Goal: Entertainment & Leisure: Consume media (video, audio)

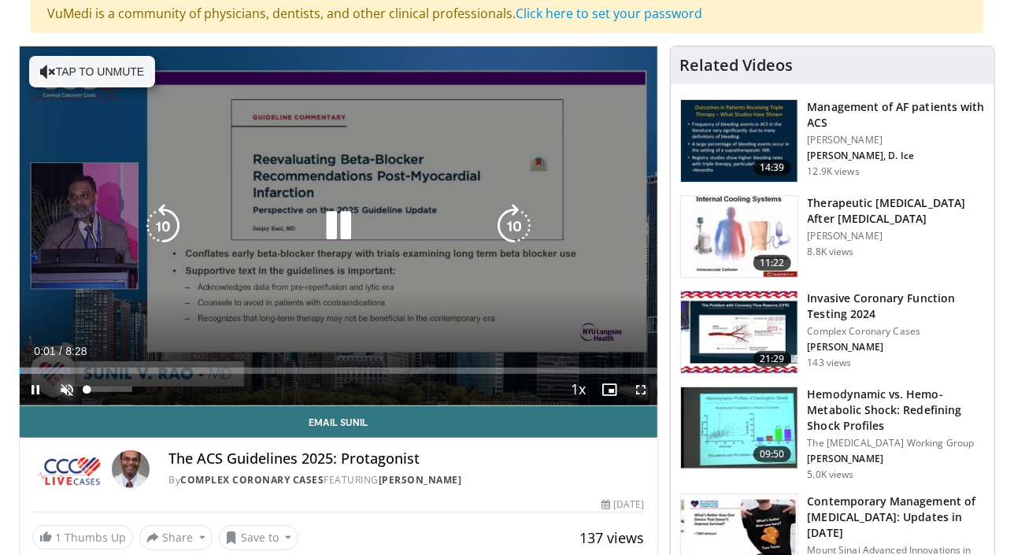
click at [77, 390] on span "Video Player" at bounding box center [66, 389] width 31 height 31
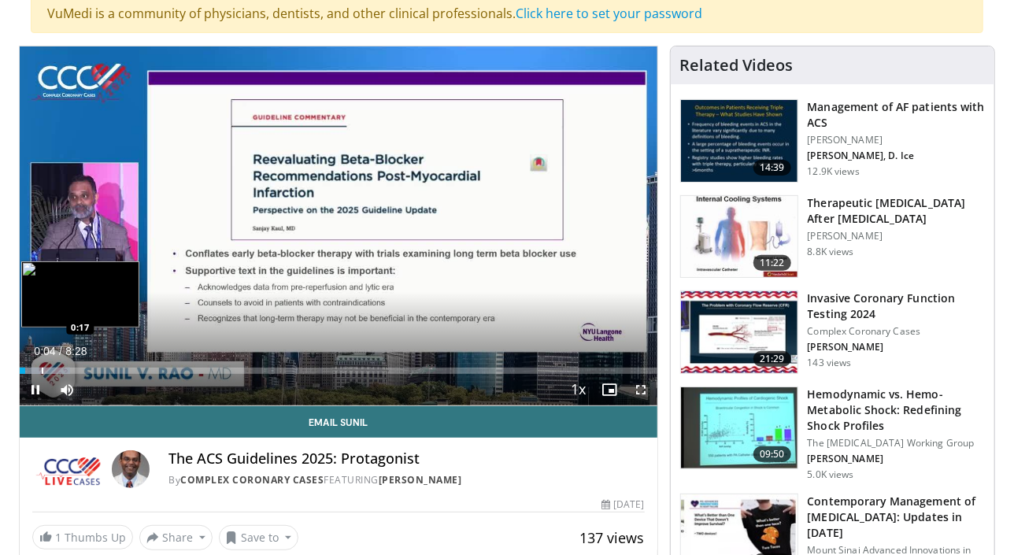
click at [42, 369] on div "Progress Bar" at bounding box center [43, 370] width 2 height 6
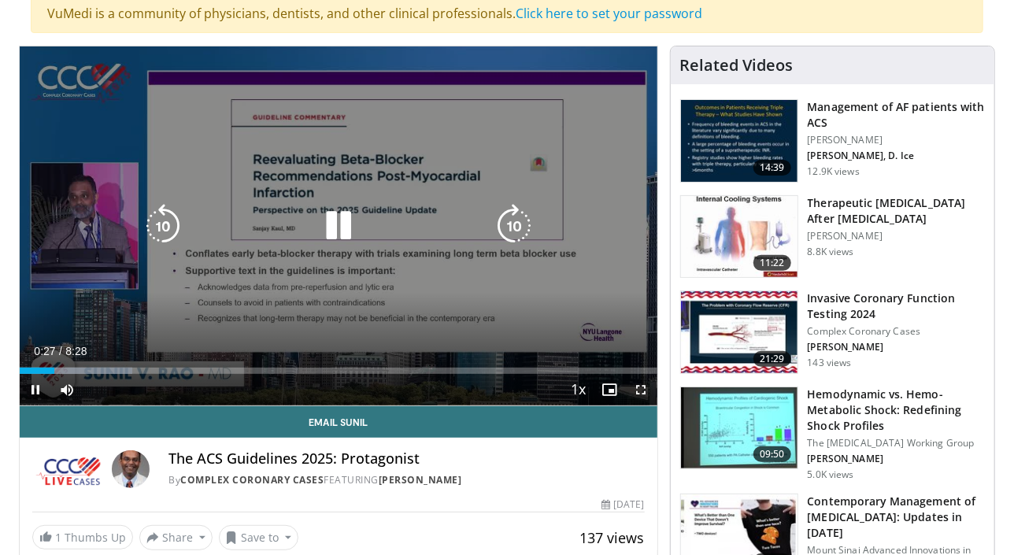
click at [504, 220] on icon "Video Player" at bounding box center [514, 226] width 44 height 44
click at [511, 216] on icon "Video Player" at bounding box center [514, 226] width 44 height 44
click at [511, 220] on icon "Video Player" at bounding box center [514, 226] width 44 height 44
click at [511, 222] on icon "Video Player" at bounding box center [514, 226] width 44 height 44
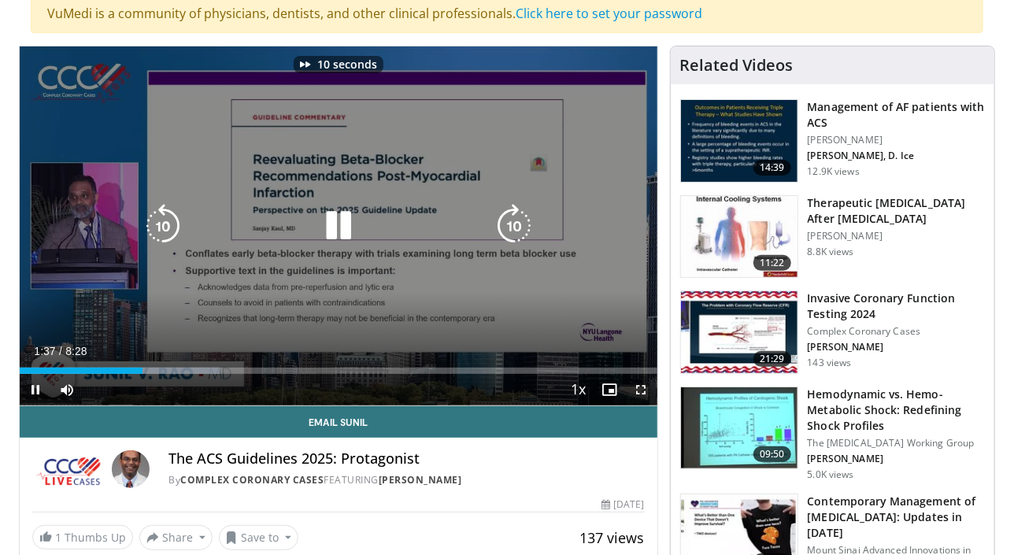
click at [507, 231] on icon "Video Player" at bounding box center [514, 226] width 44 height 44
click at [524, 227] on icon "Video Player" at bounding box center [514, 226] width 44 height 44
click at [518, 219] on icon "Video Player" at bounding box center [514, 226] width 44 height 44
click at [513, 220] on icon "Video Player" at bounding box center [514, 226] width 44 height 44
click at [512, 217] on icon "Video Player" at bounding box center [514, 226] width 44 height 44
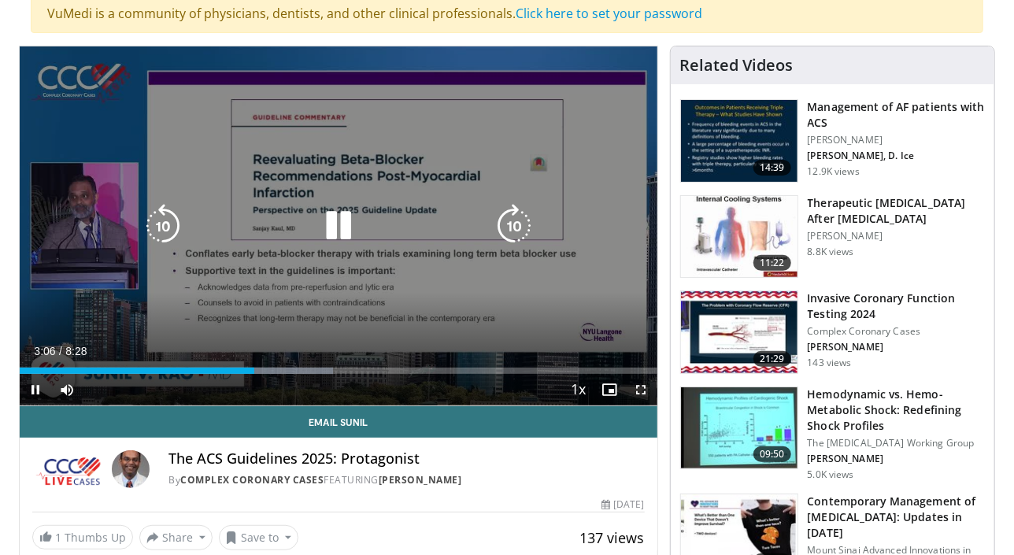
click at [510, 223] on icon "Video Player" at bounding box center [514, 226] width 44 height 44
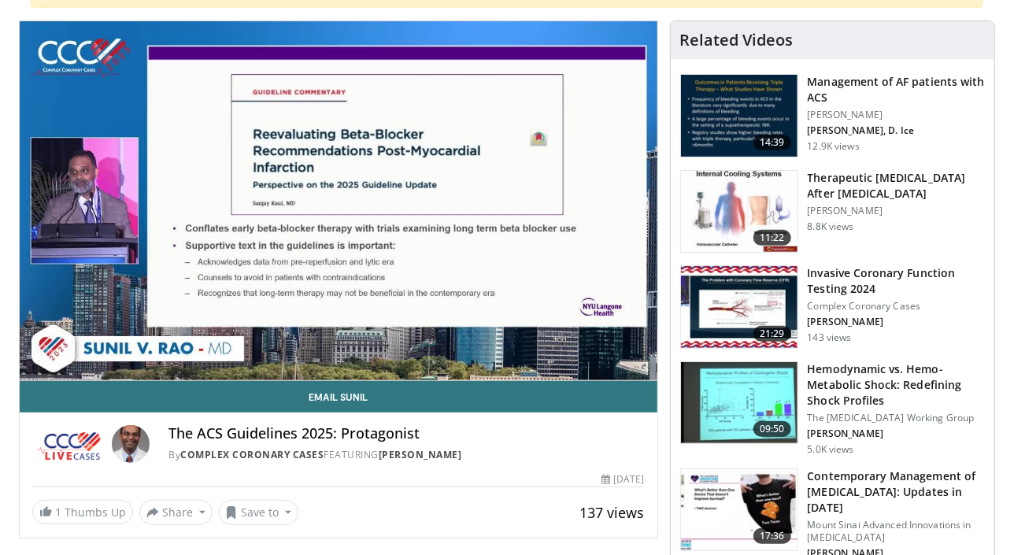
scroll to position [140, 0]
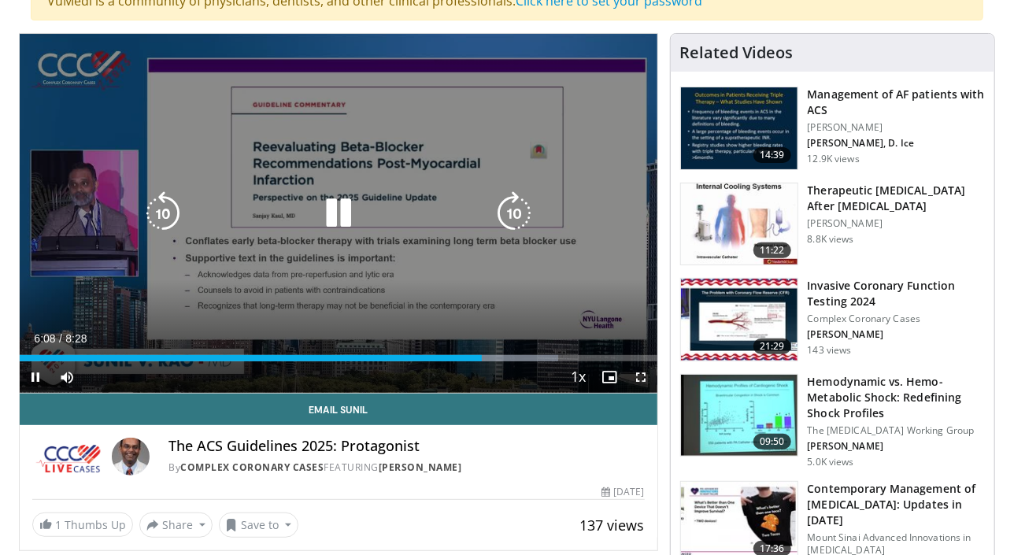
click at [519, 214] on icon "Video Player" at bounding box center [514, 213] width 44 height 44
click at [516, 216] on icon "Video Player" at bounding box center [514, 213] width 44 height 44
click at [519, 215] on icon "Video Player" at bounding box center [514, 213] width 44 height 44
click at [520, 214] on icon "Video Player" at bounding box center [514, 213] width 44 height 44
